Goal: Task Accomplishment & Management: Use online tool/utility

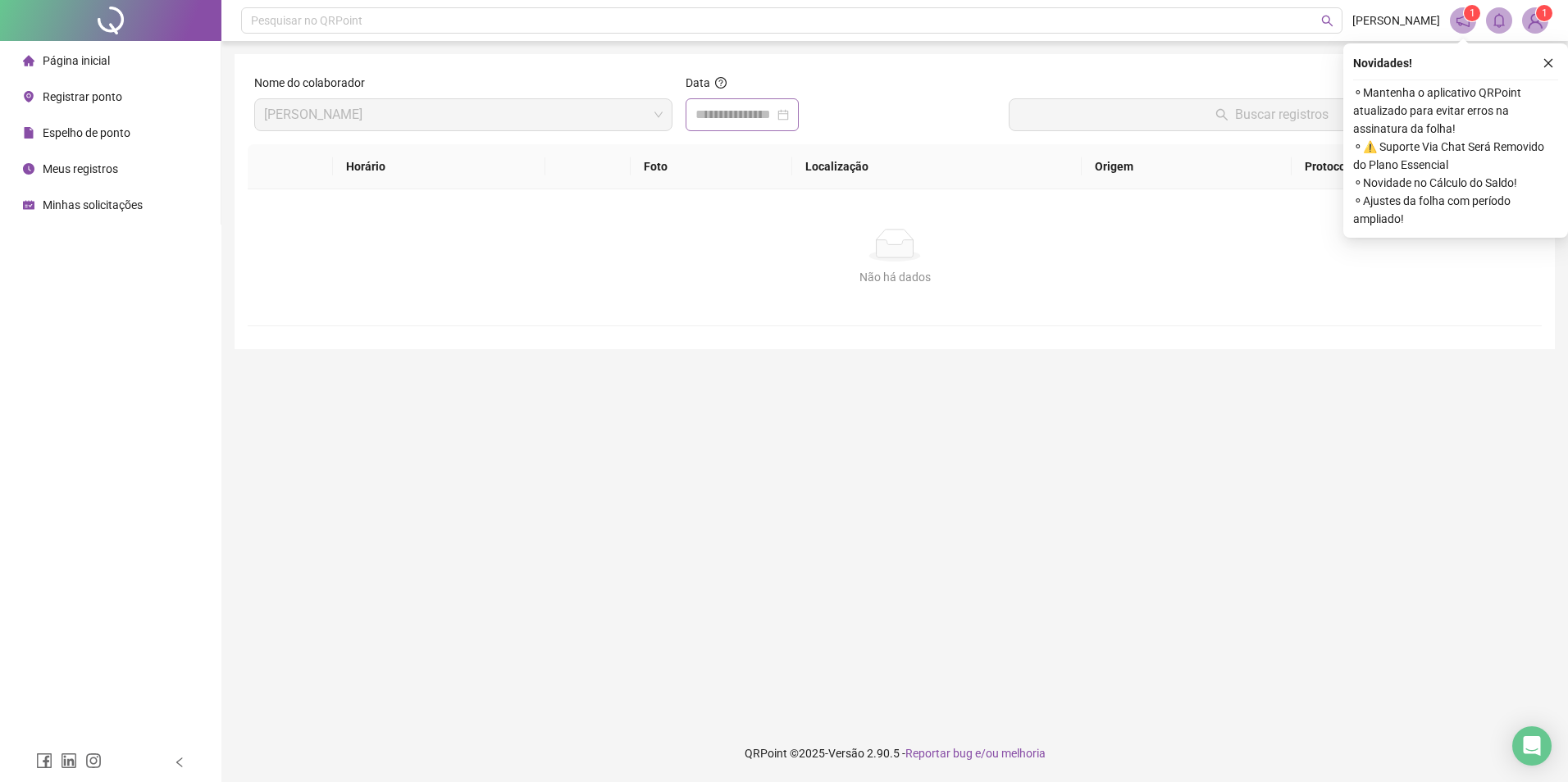
click at [789, 117] on div at bounding box center [742, 115] width 93 height 20
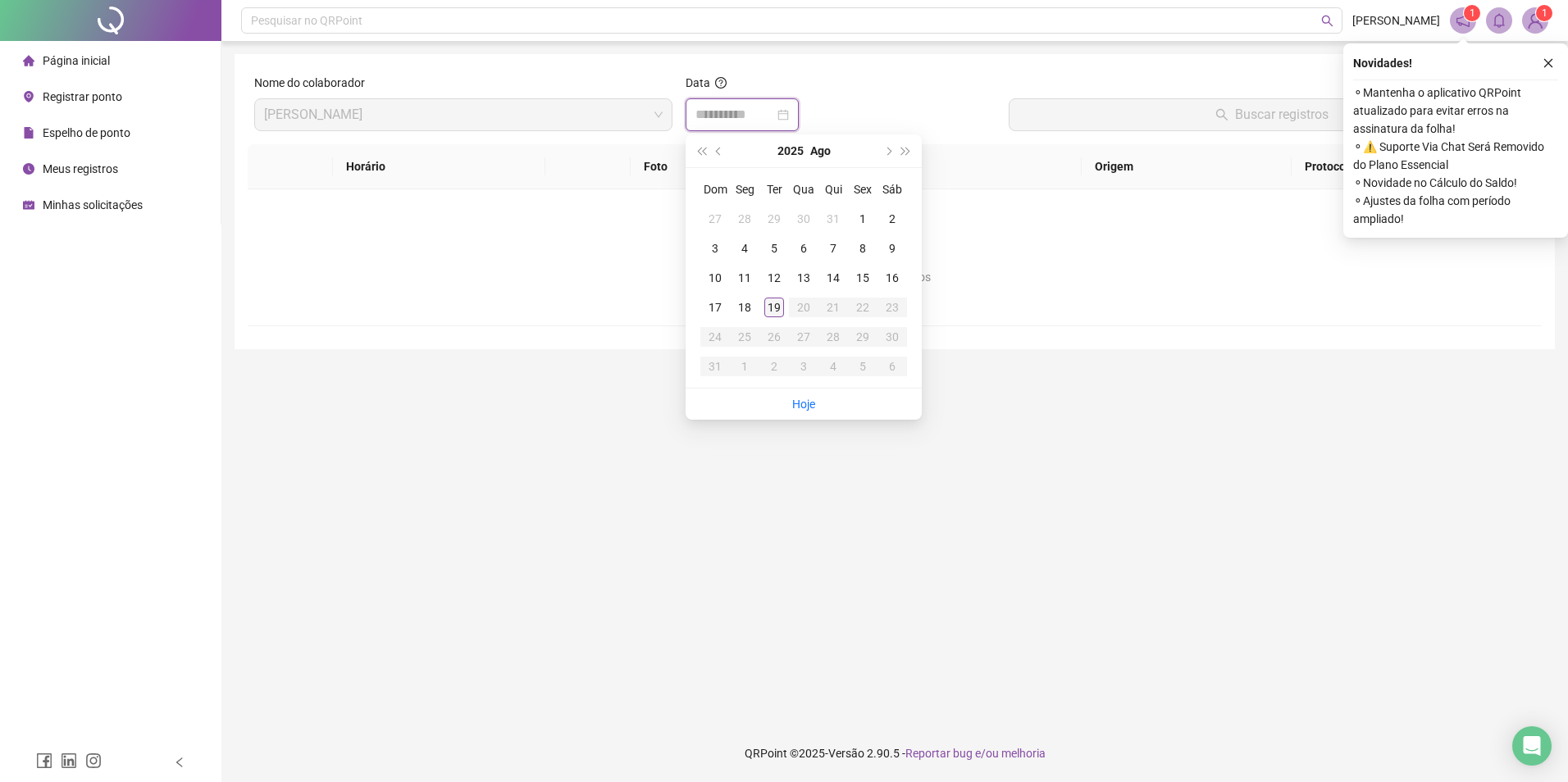
type input "**********"
drag, startPoint x: 777, startPoint y: 302, endPoint x: 854, endPoint y: 270, distance: 83.4
click at [777, 302] on div "19" at bounding box center [774, 308] width 20 height 20
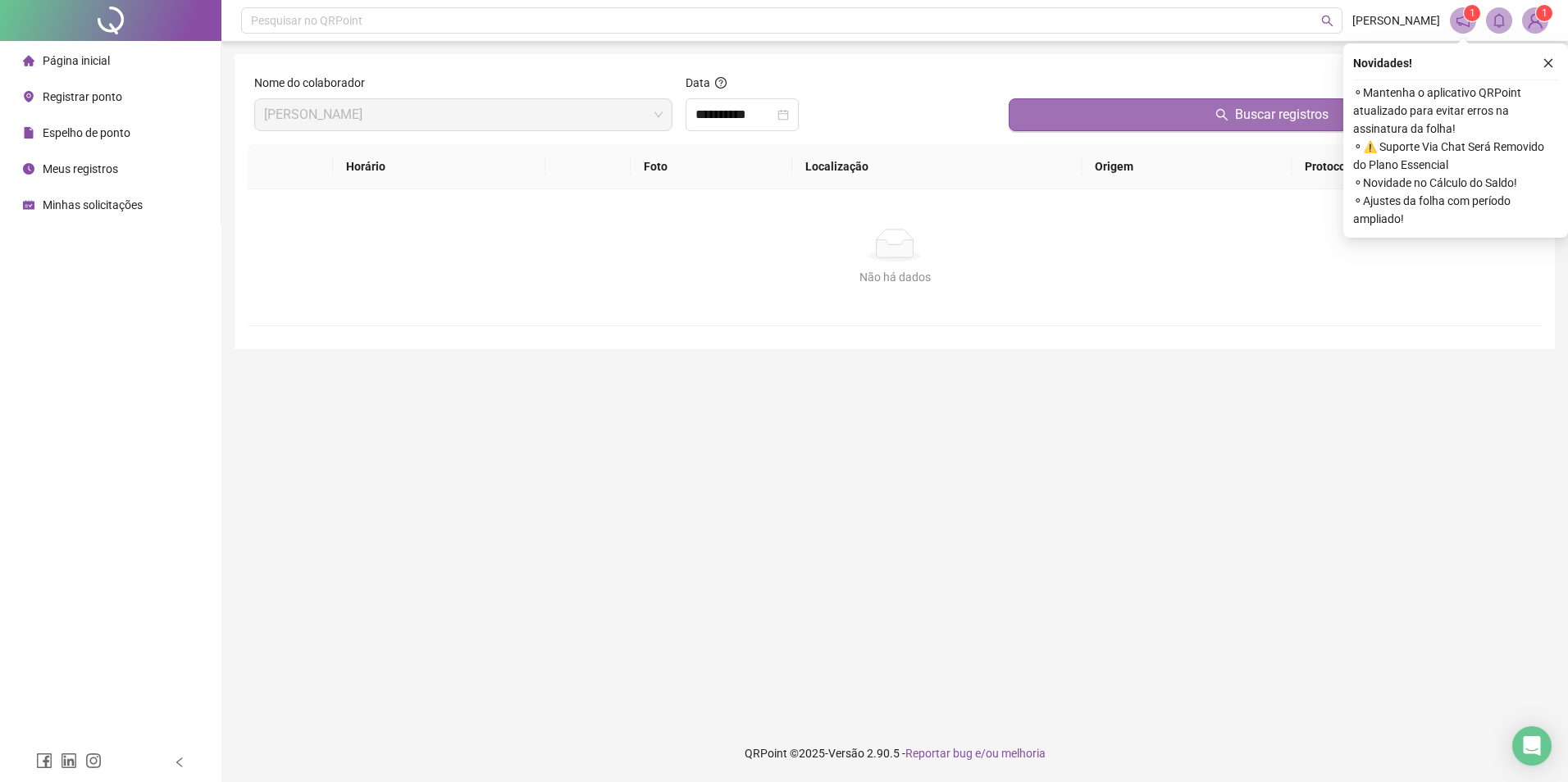
click at [1198, 114] on button "Buscar registros" at bounding box center [1272, 114] width 526 height 32
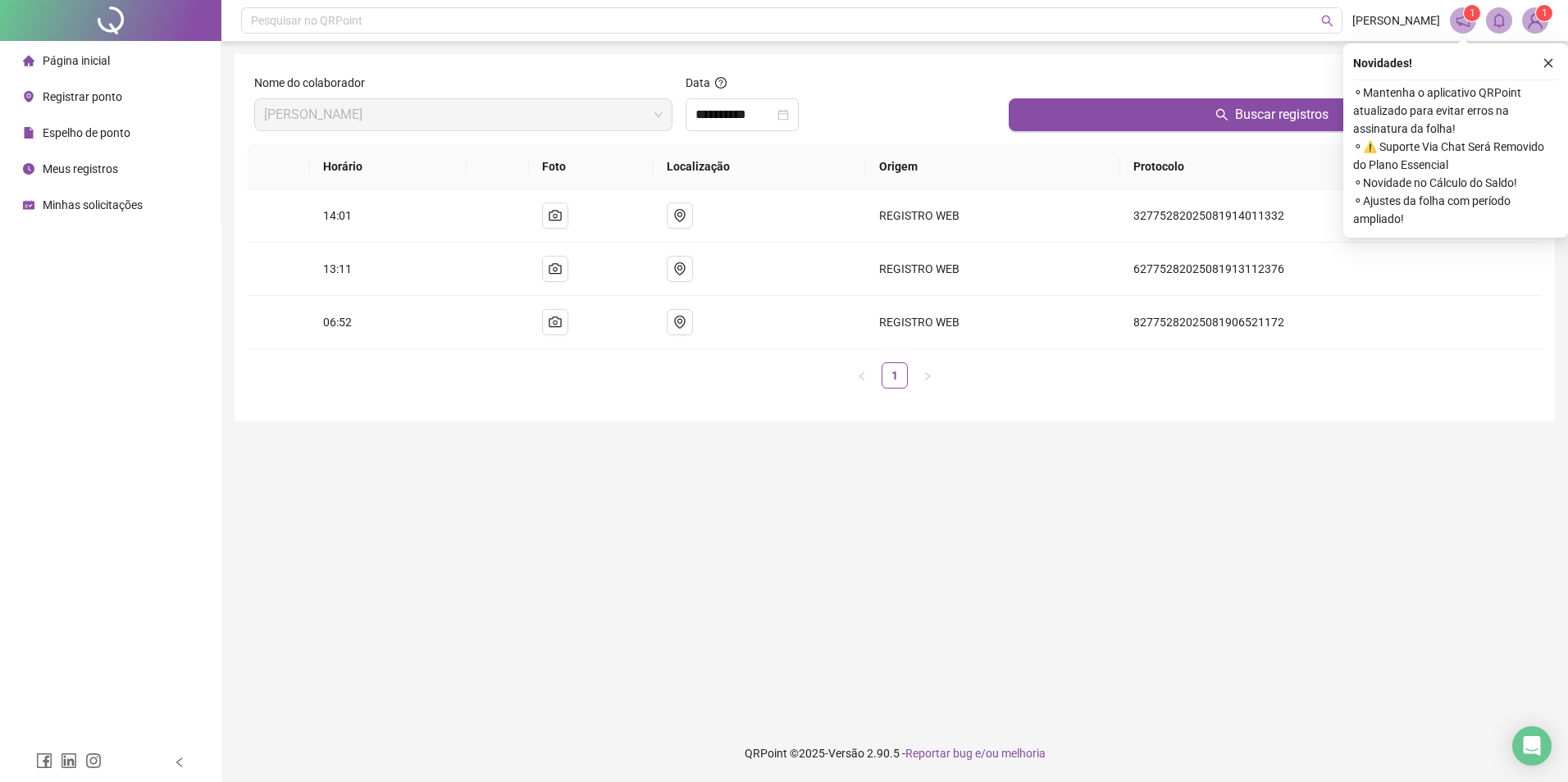
click at [120, 99] on span "Registrar ponto" at bounding box center [82, 97] width 80 height 13
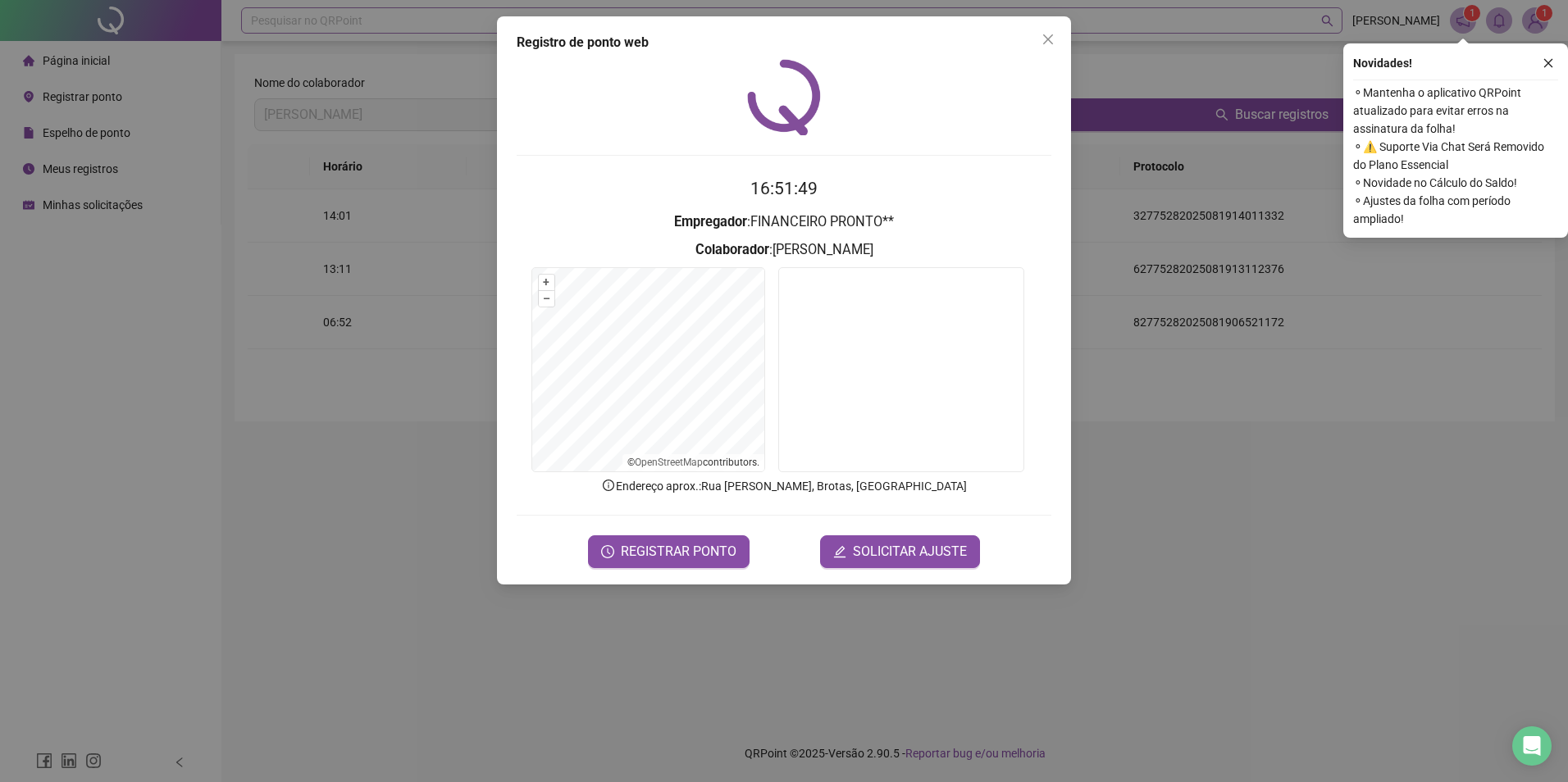
drag, startPoint x: 1048, startPoint y: 32, endPoint x: 1036, endPoint y: 9, distance: 25.9
click at [1046, 30] on button "Close" at bounding box center [1048, 40] width 27 height 27
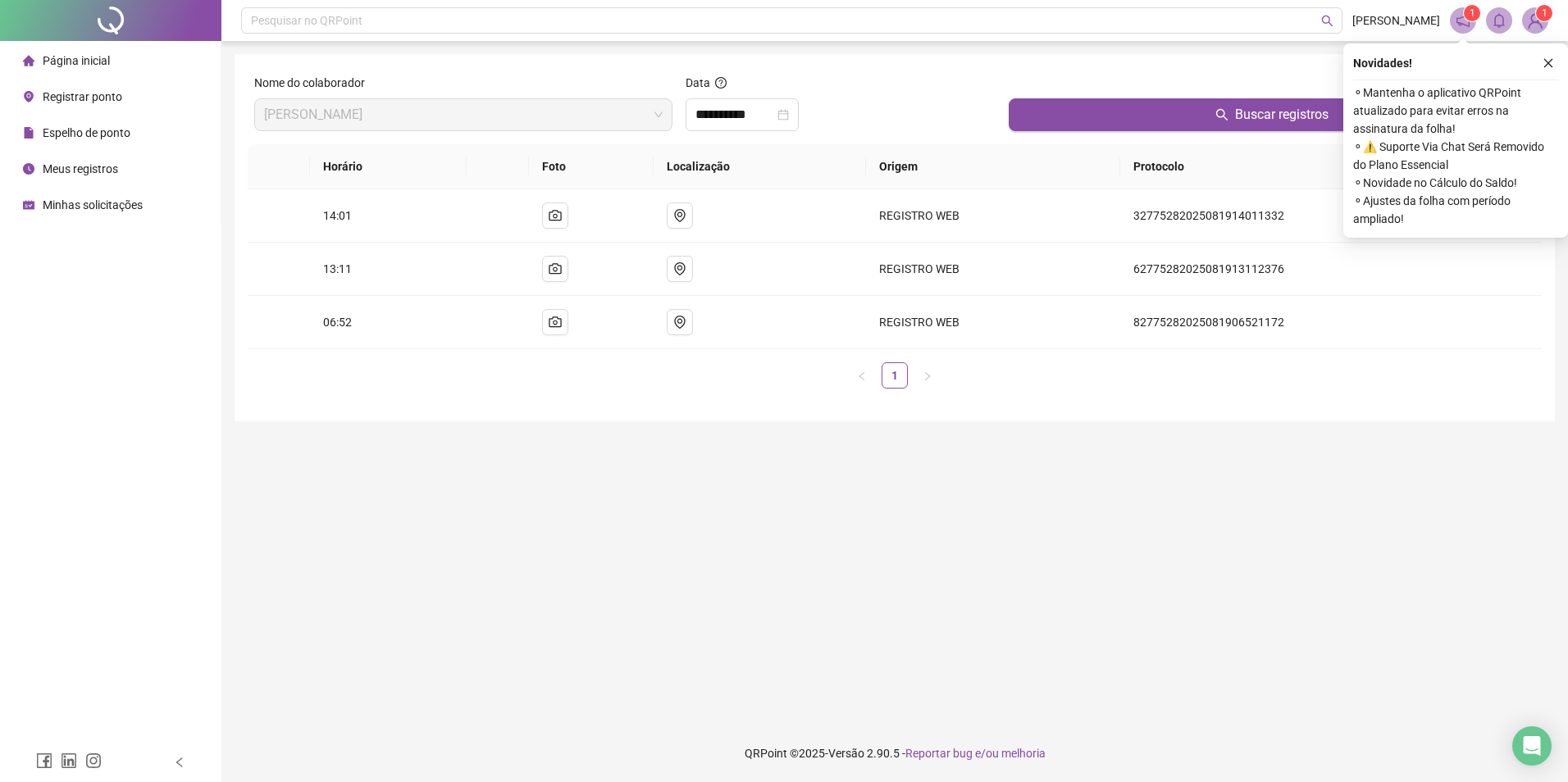
click at [38, 98] on div "Registrar ponto" at bounding box center [72, 97] width 99 height 32
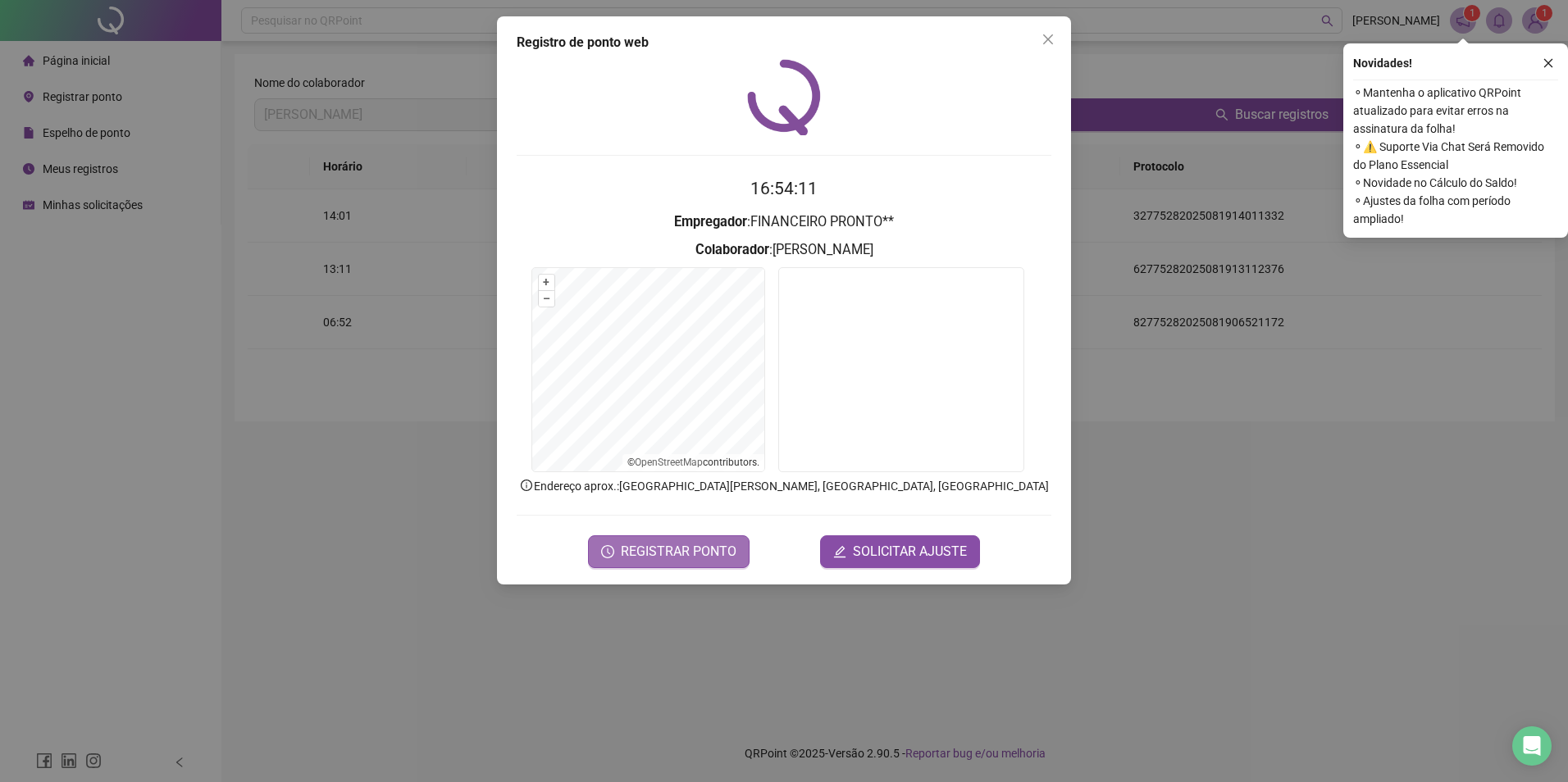
click at [703, 552] on span "REGISTRAR PONTO" at bounding box center [678, 552] width 116 height 20
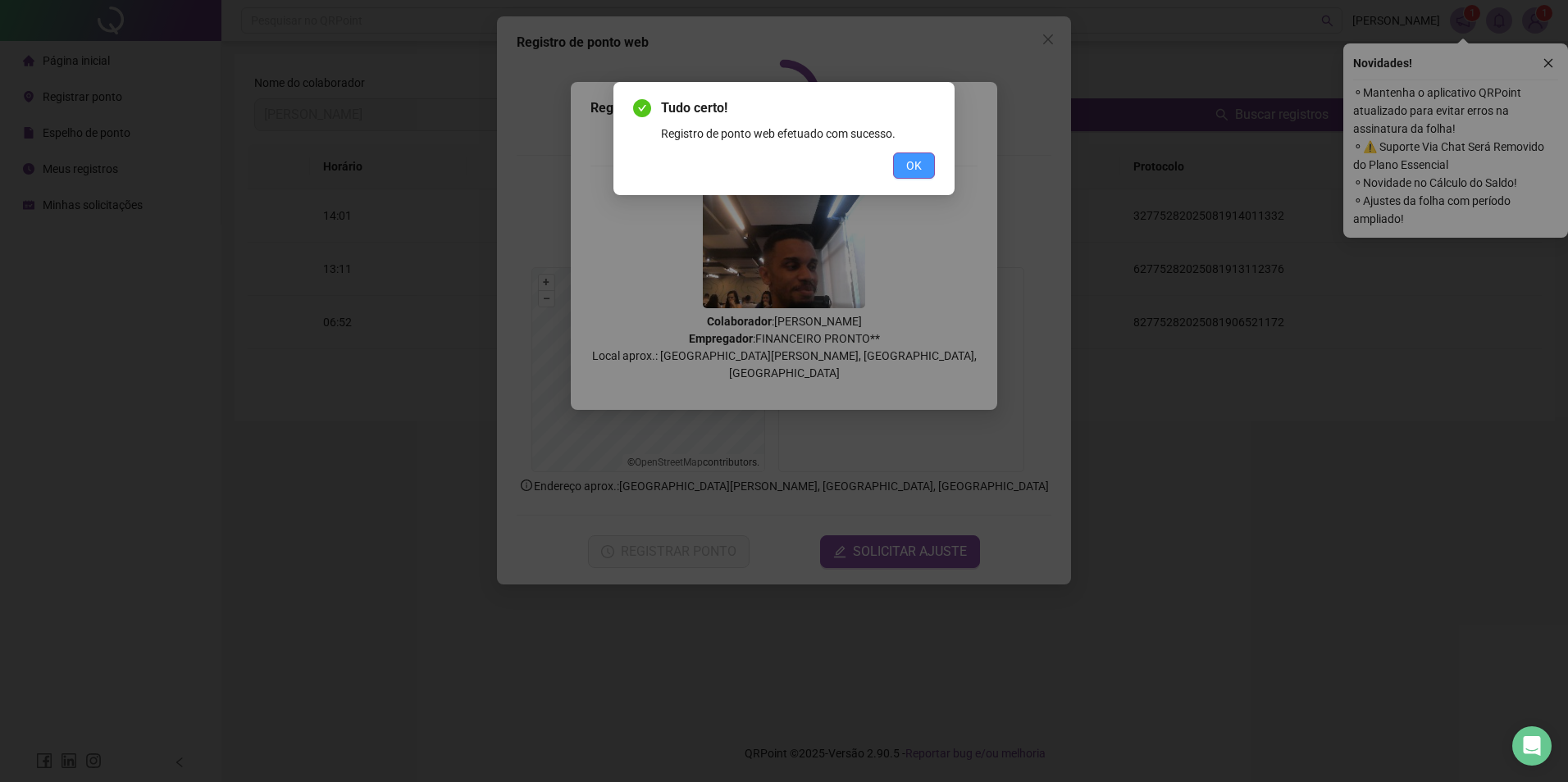
click at [901, 155] on button "OK" at bounding box center [914, 166] width 42 height 27
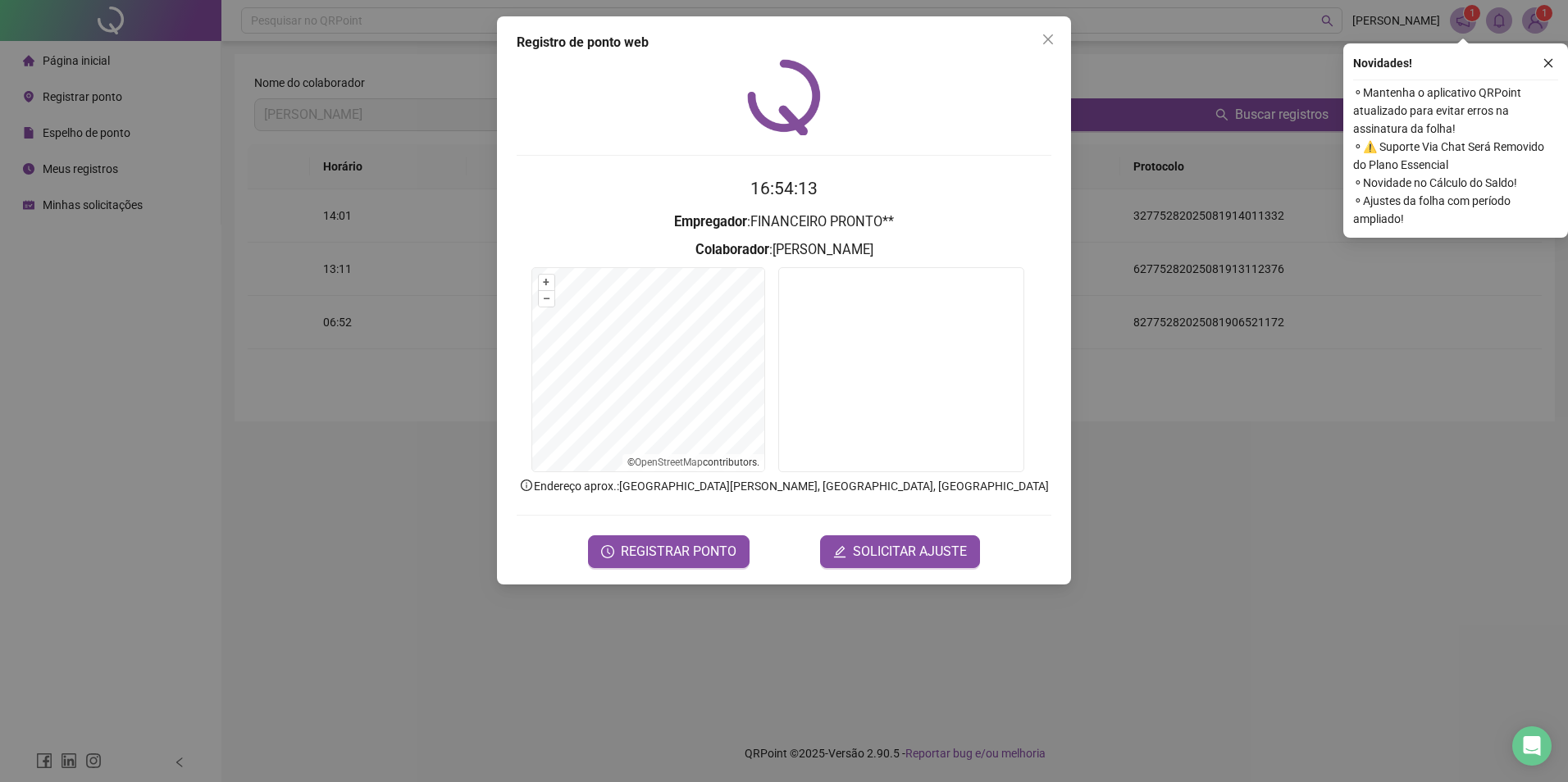
click at [1044, 54] on div "Registro de ponto web 16:54:13 Empregador : FINANCEIRO PRONTO** Colaborador : […" at bounding box center [784, 300] width 574 height 568
click at [1046, 44] on icon "close" at bounding box center [1048, 39] width 13 height 13
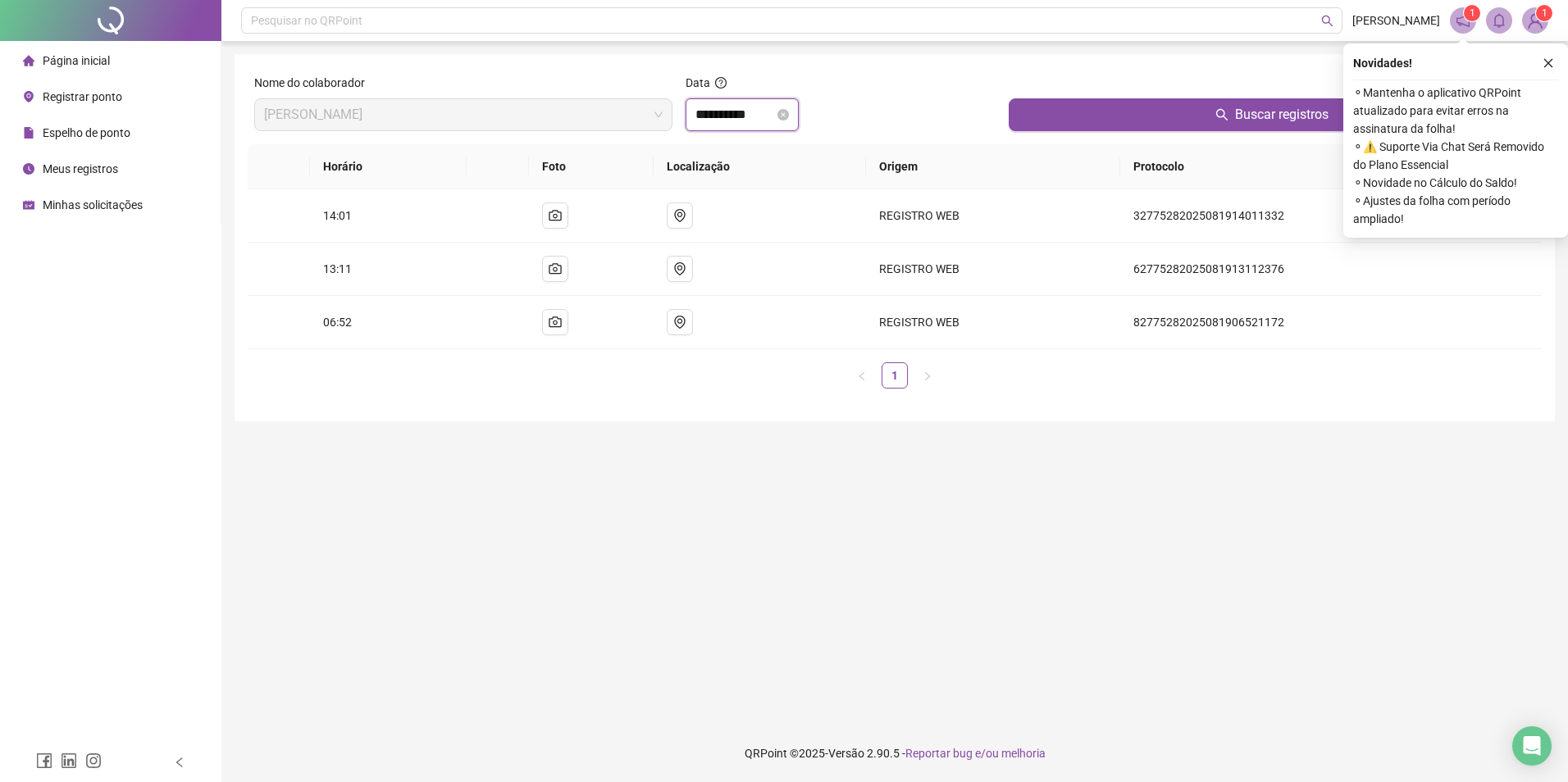
click at [774, 111] on input "**********" at bounding box center [734, 115] width 79 height 20
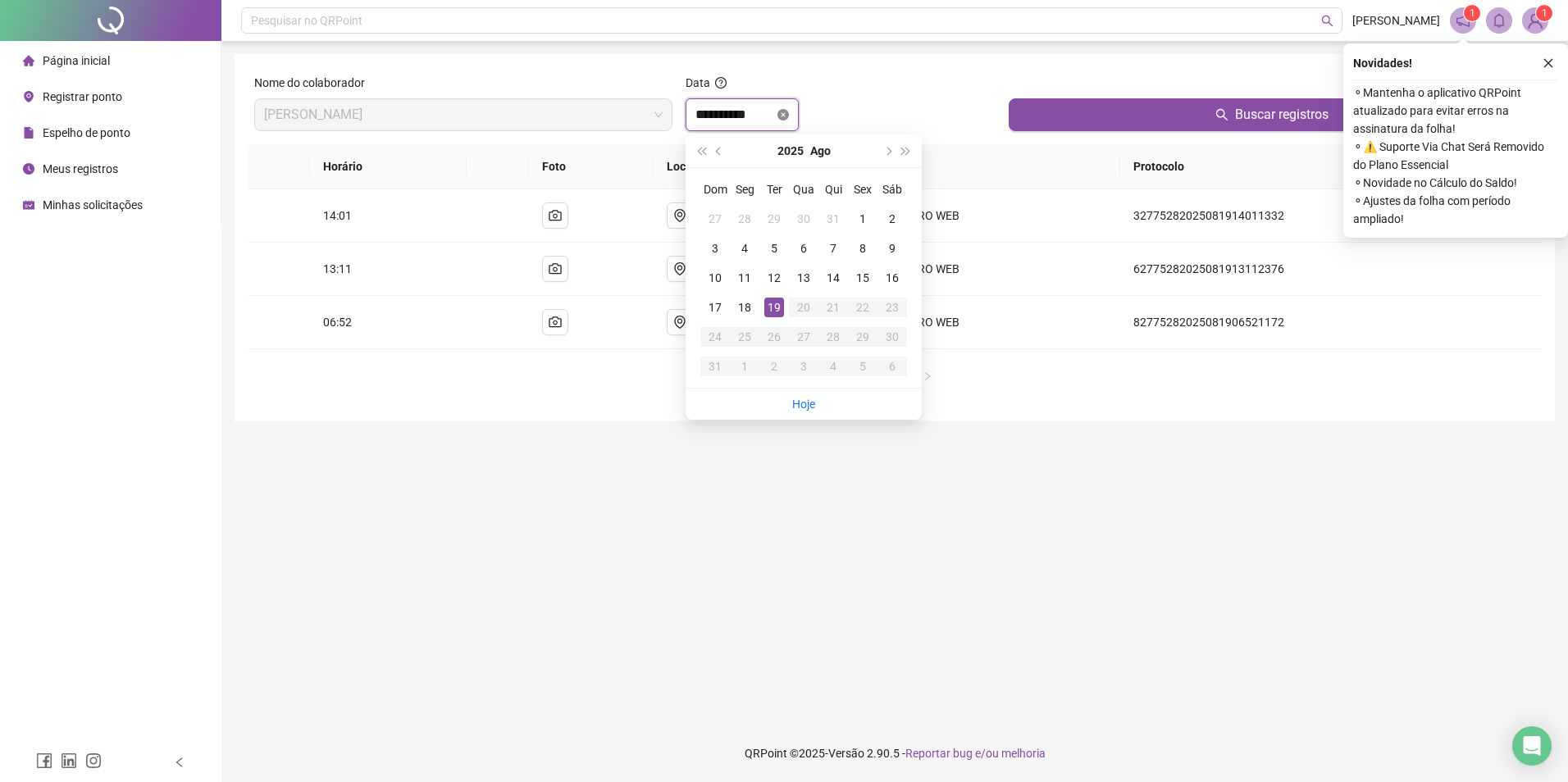
click at [789, 113] on icon "close-circle" at bounding box center [783, 115] width 12 height 12
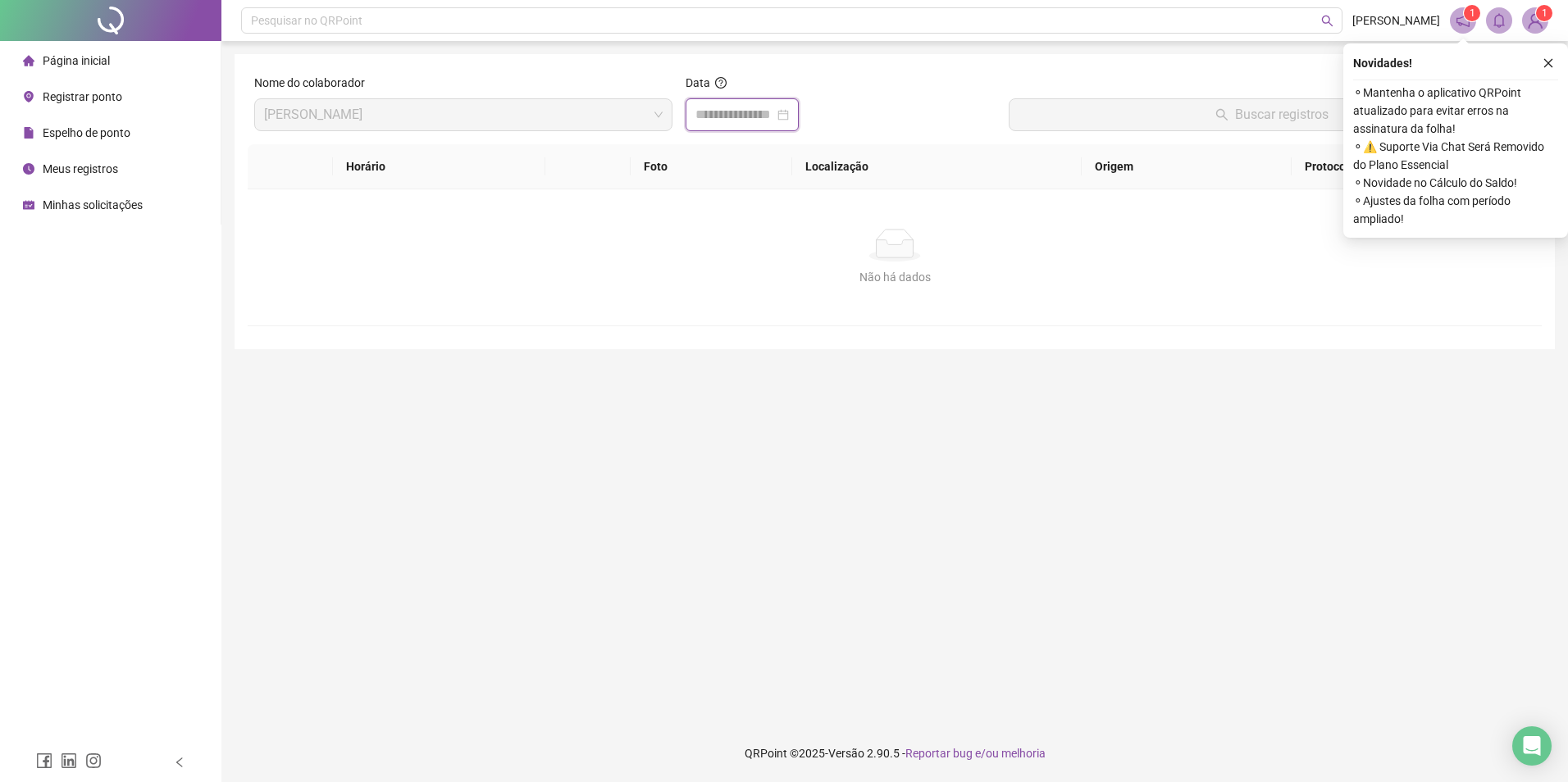
click at [789, 113] on div at bounding box center [742, 115] width 93 height 20
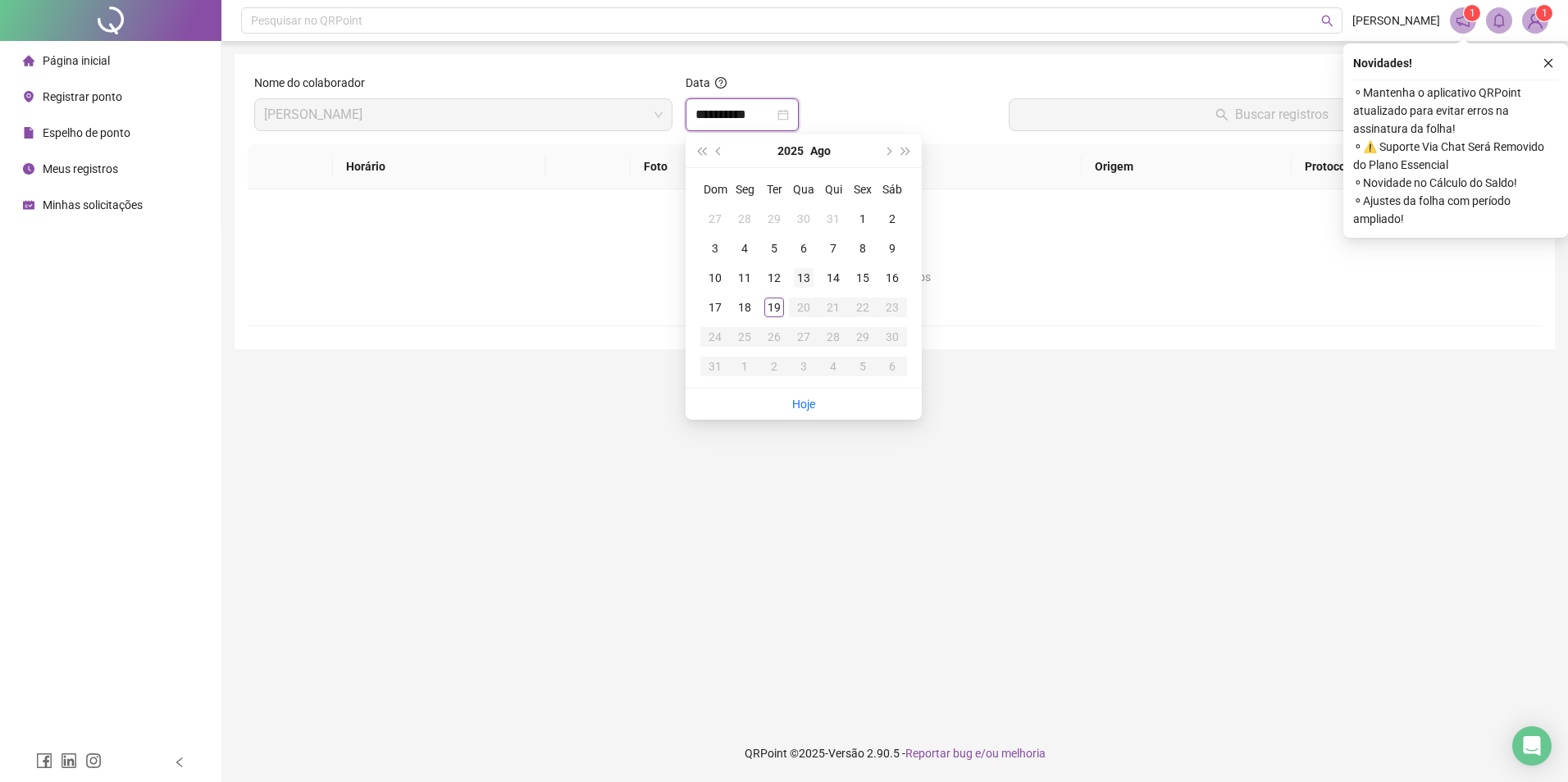
type input "**********"
click at [779, 309] on div "19" at bounding box center [774, 308] width 20 height 20
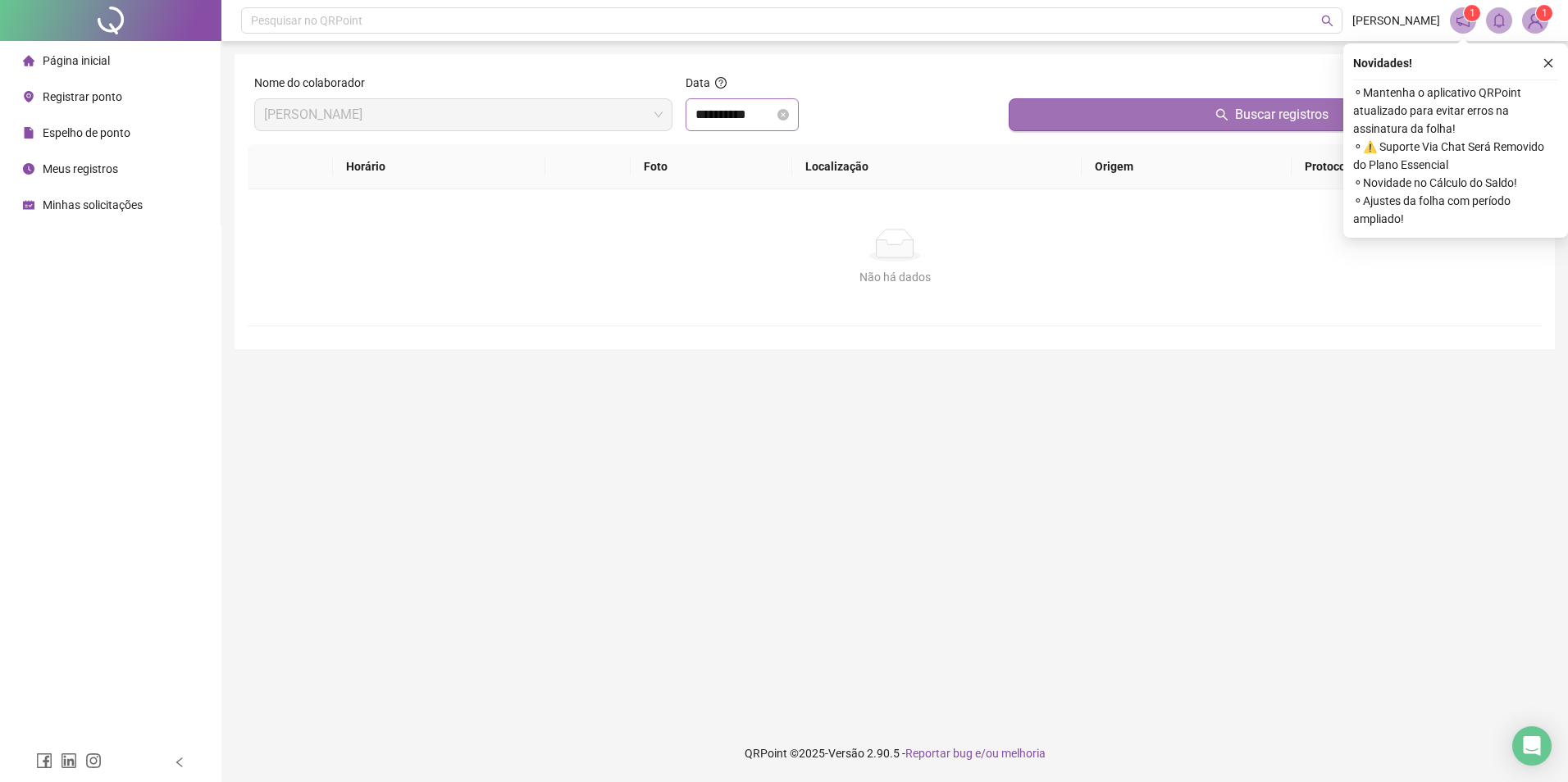
click at [1154, 113] on button "Buscar registros" at bounding box center [1272, 114] width 526 height 32
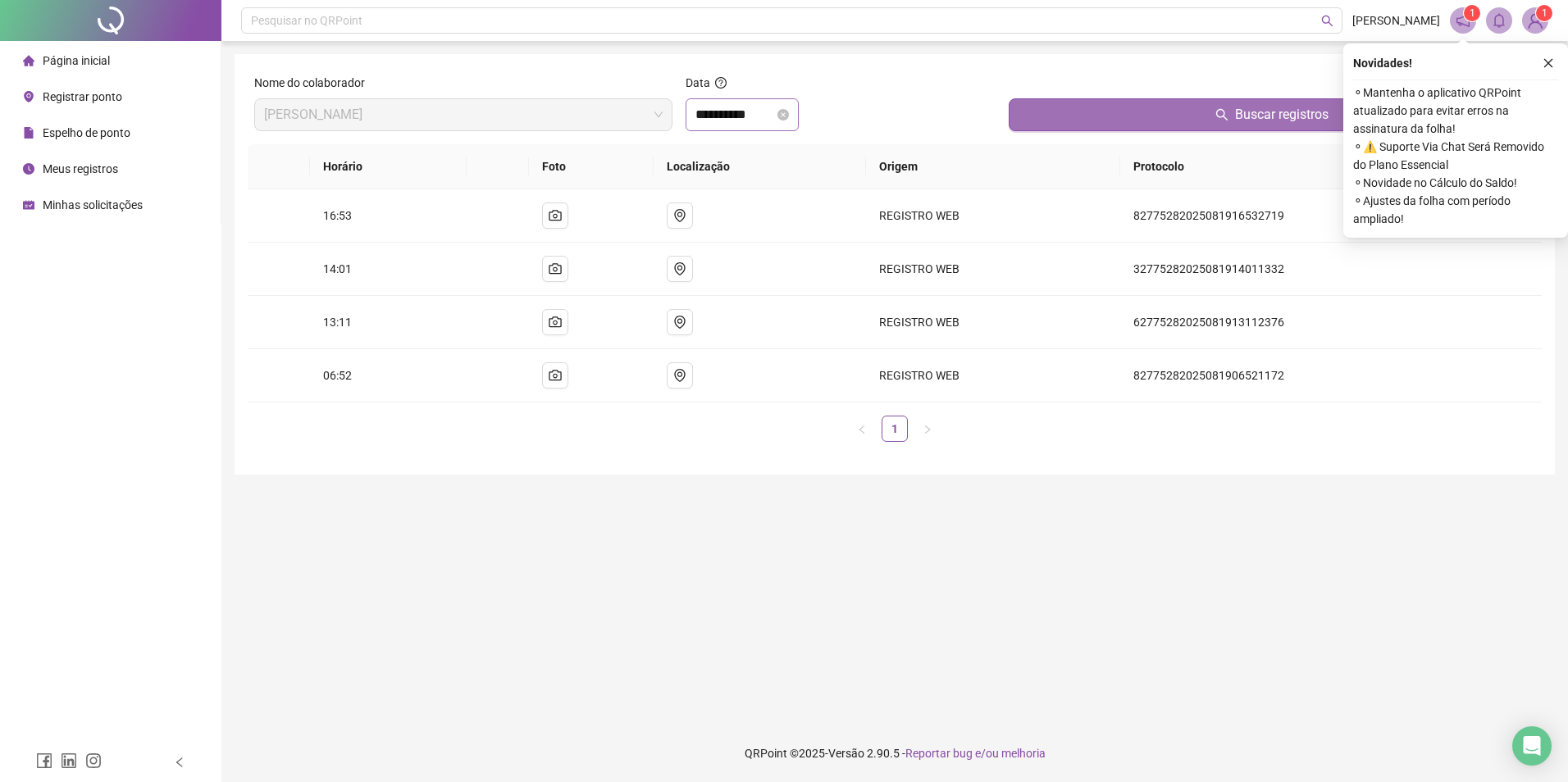
click at [1154, 113] on button "Buscar registros" at bounding box center [1272, 114] width 526 height 32
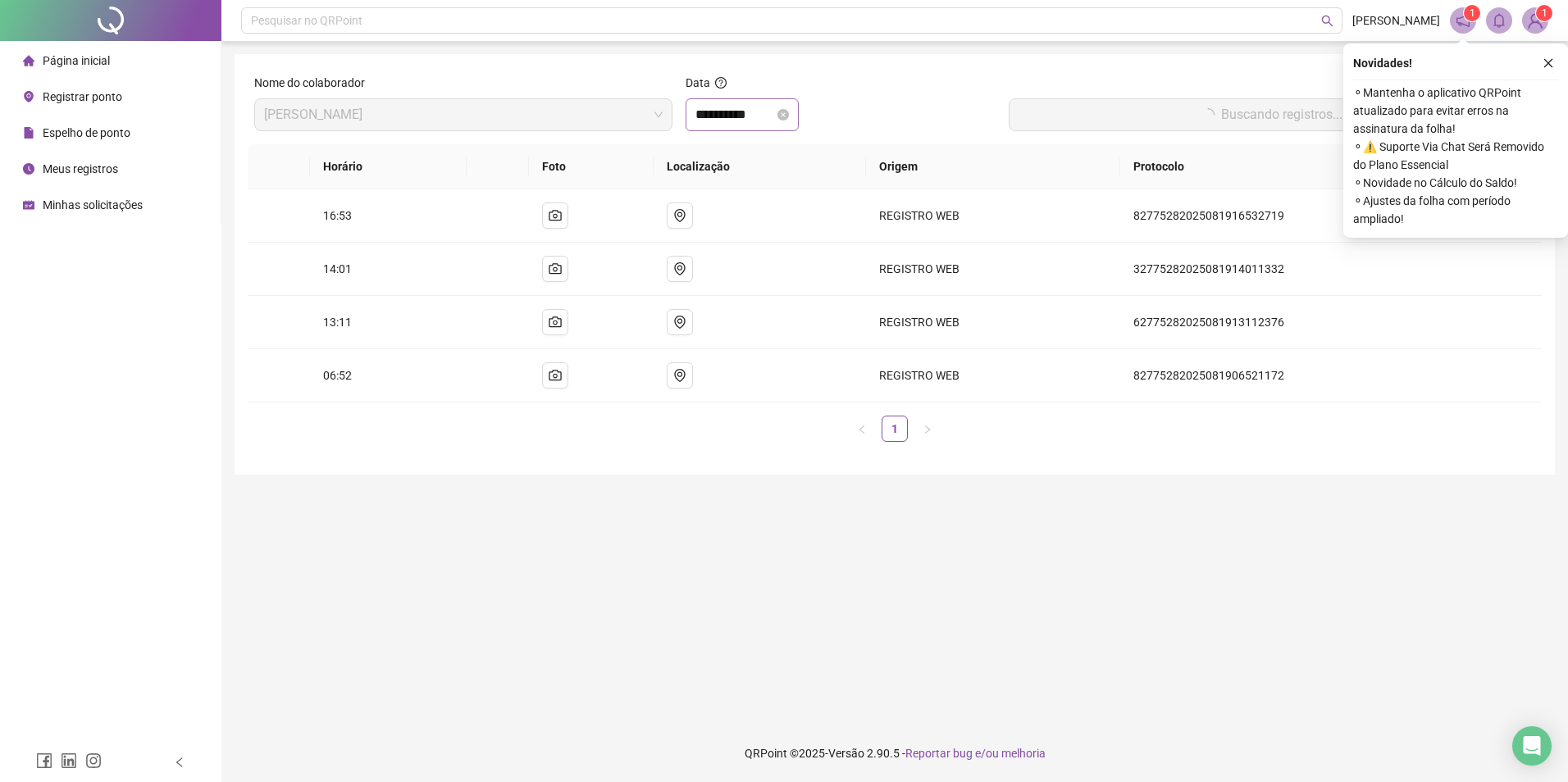
click at [1154, 113] on button "Buscando registros..." at bounding box center [1272, 114] width 526 height 32
